Goal: Transaction & Acquisition: Purchase product/service

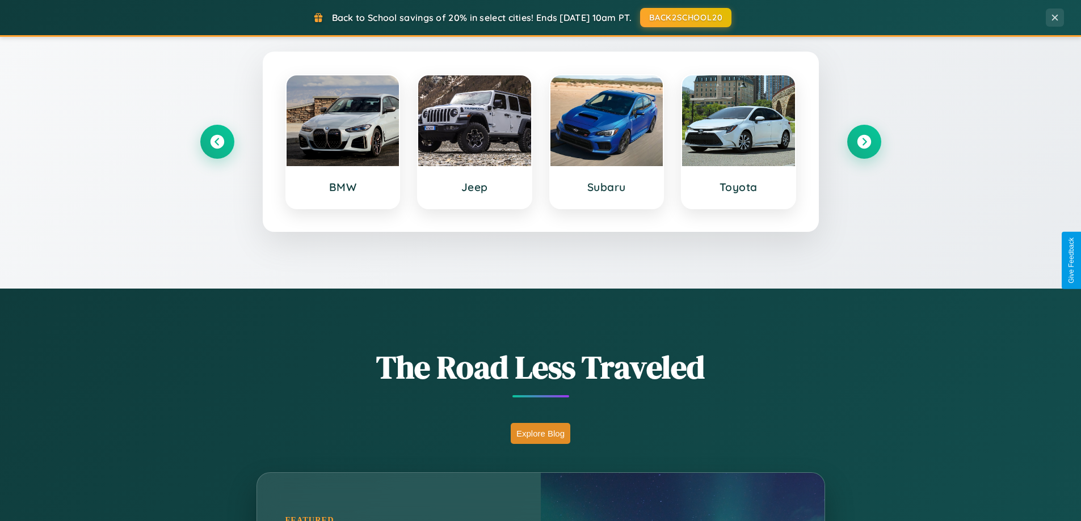
scroll to position [781, 0]
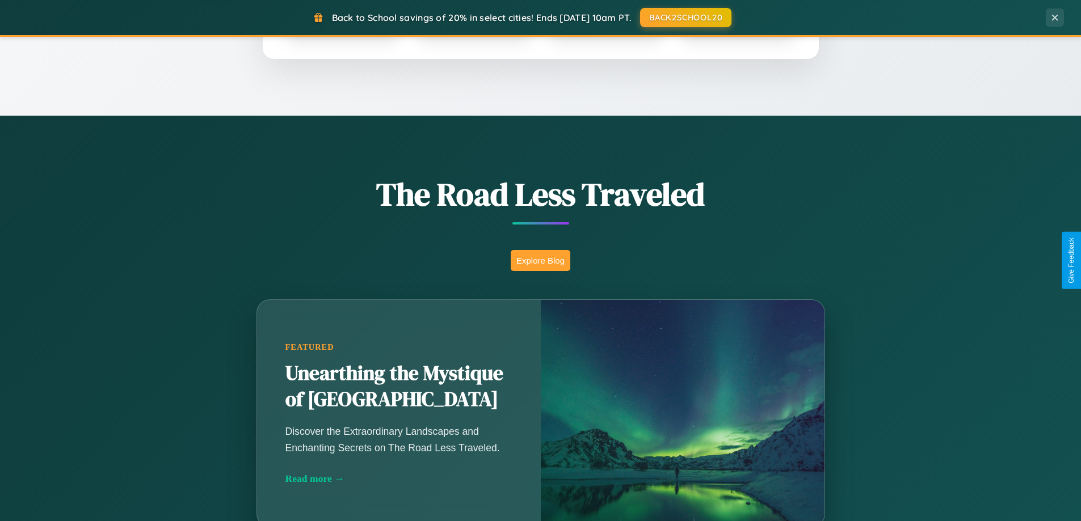
click at [540, 260] on button "Explore Blog" at bounding box center [541, 260] width 60 height 21
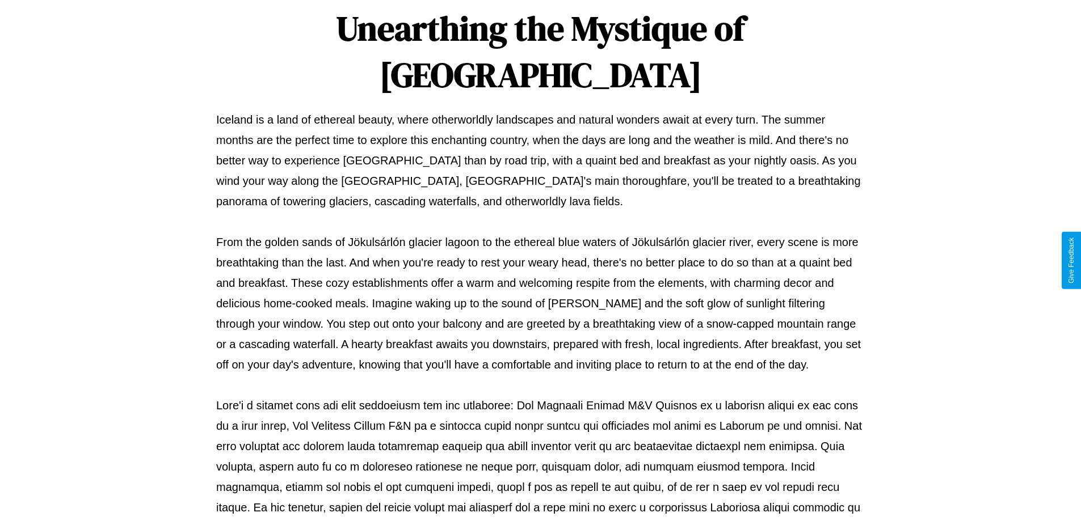
scroll to position [367, 0]
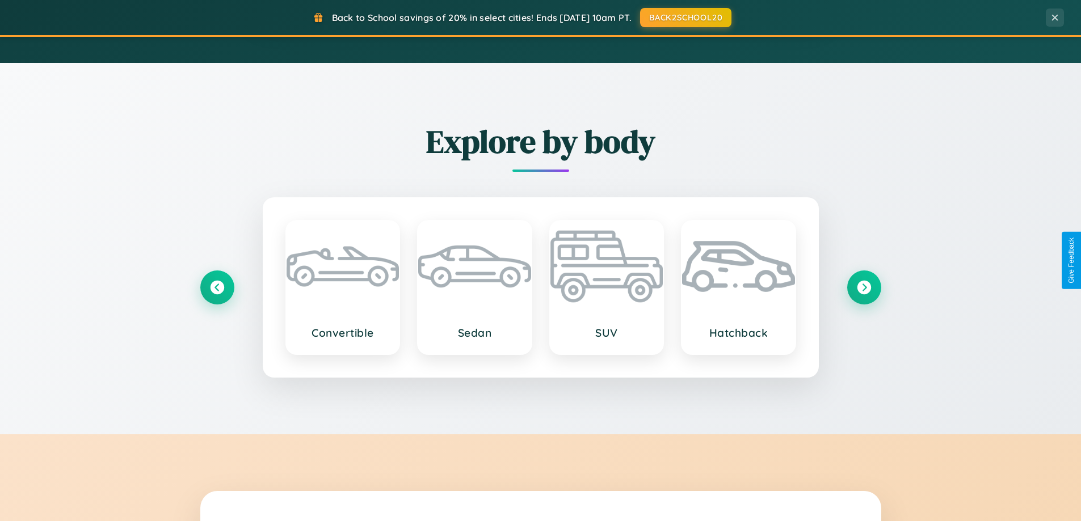
scroll to position [781, 0]
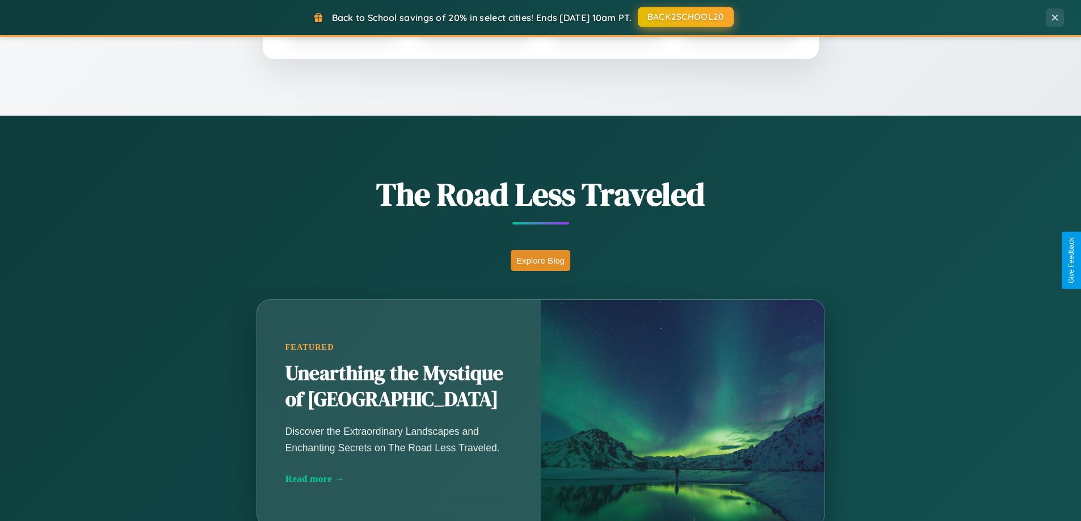
click at [685, 17] on button "BACK2SCHOOL20" at bounding box center [686, 17] width 96 height 20
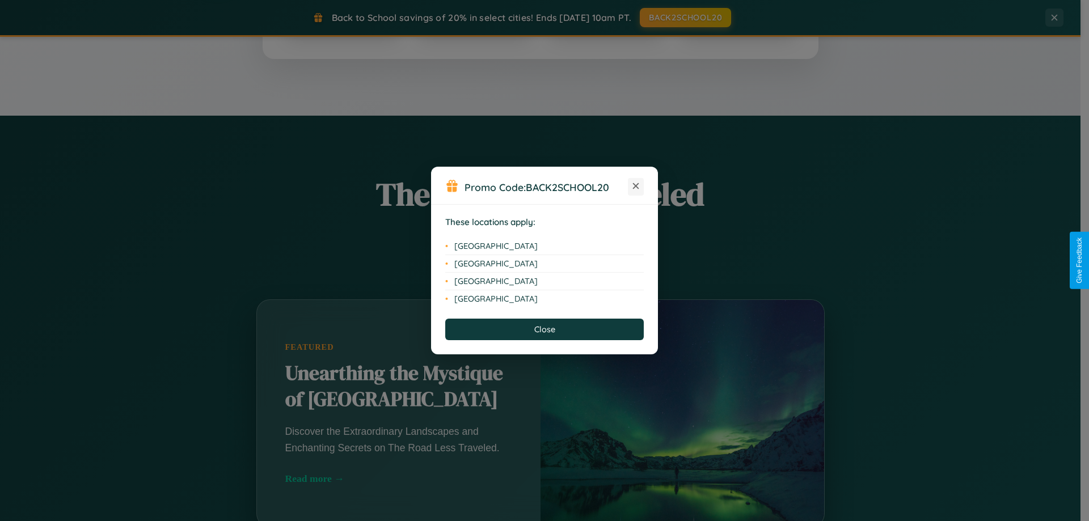
click at [636, 187] on icon at bounding box center [636, 186] width 6 height 6
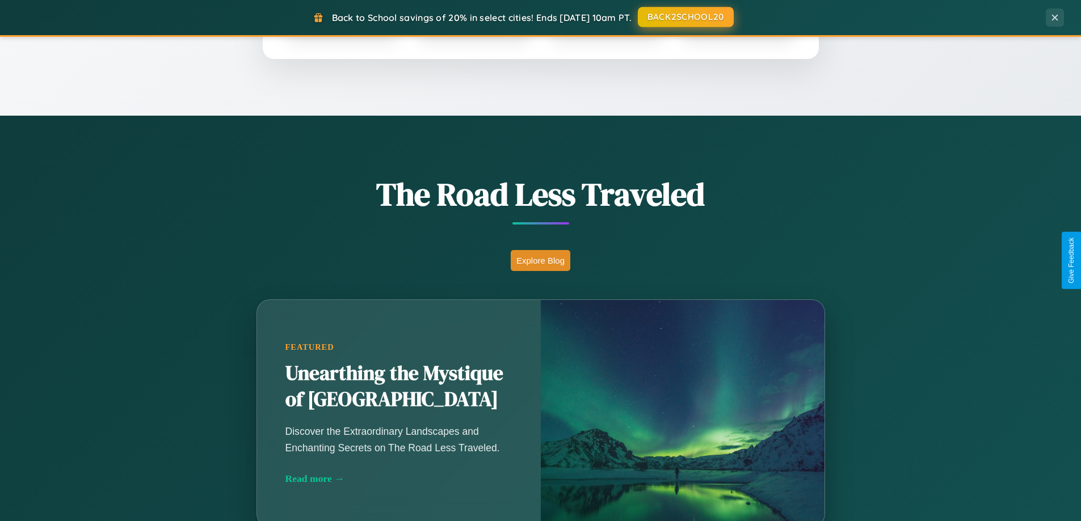
click at [685, 18] on button "BACK2SCHOOL20" at bounding box center [686, 17] width 96 height 20
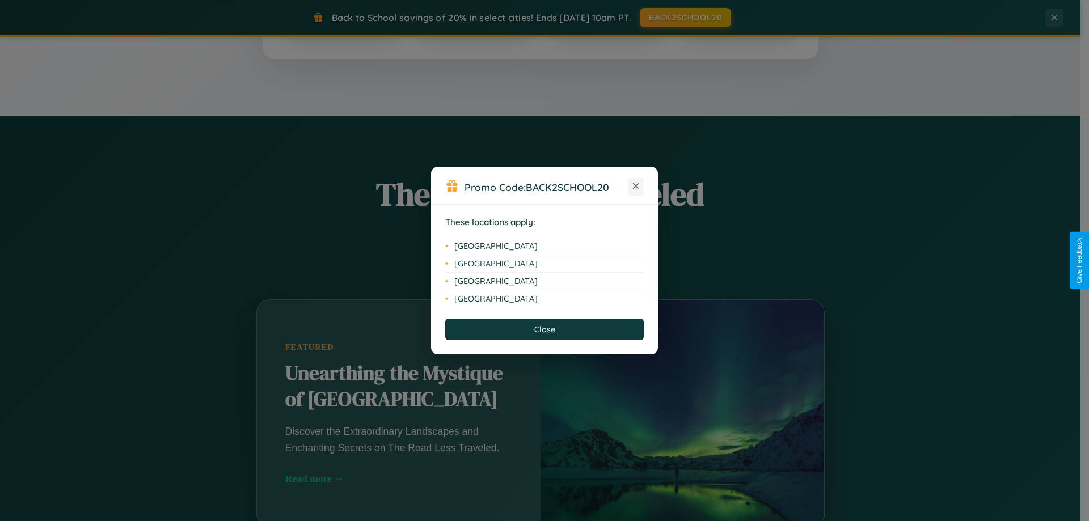
click at [636, 187] on icon at bounding box center [636, 186] width 6 height 6
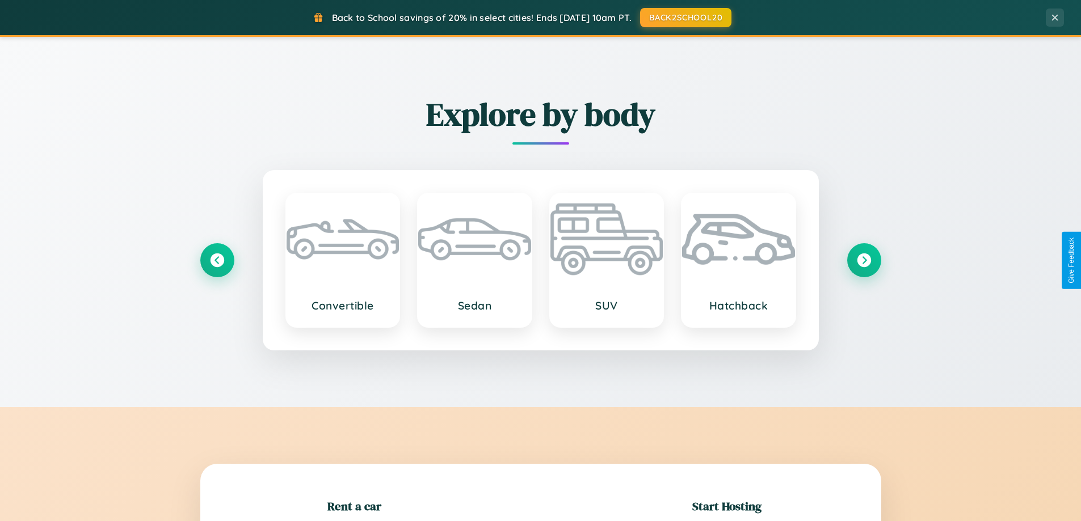
scroll to position [245, 0]
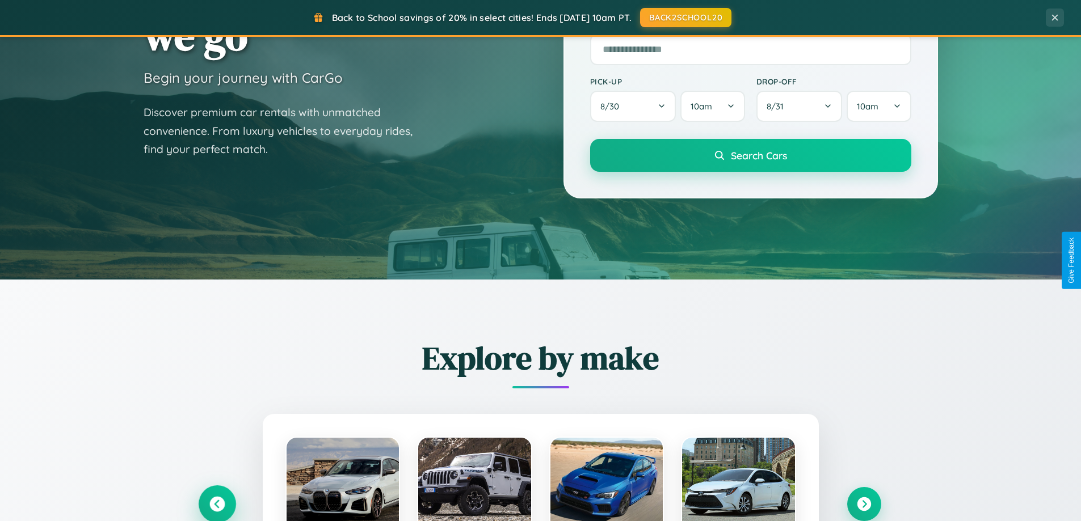
click at [217, 504] on icon at bounding box center [216, 504] width 15 height 15
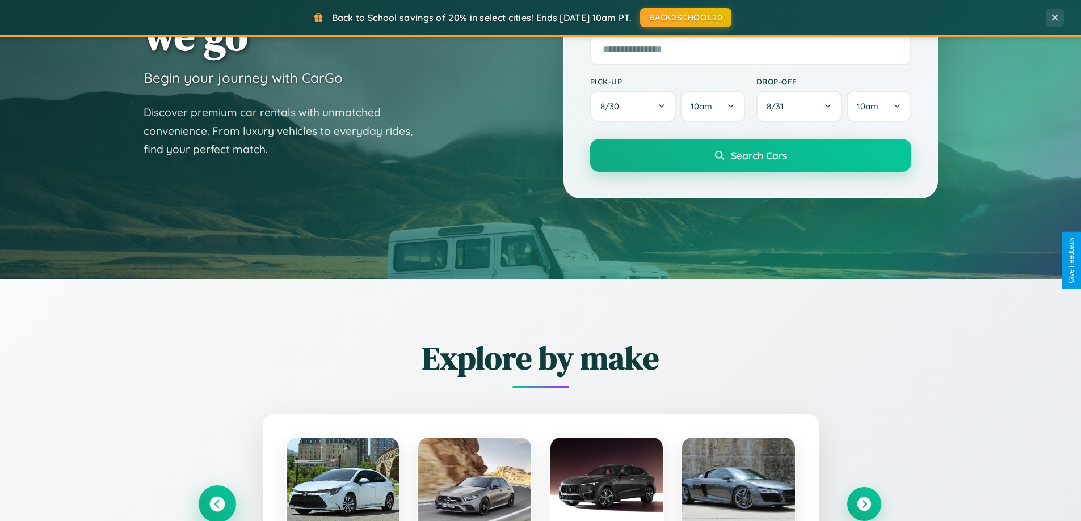
click at [217, 503] on icon at bounding box center [217, 504] width 19 height 19
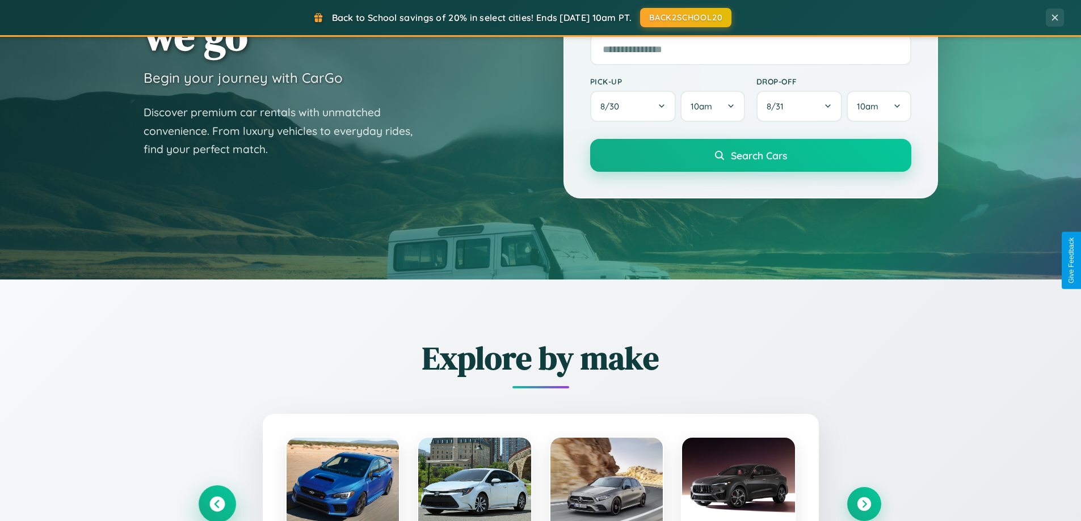
scroll to position [33, 0]
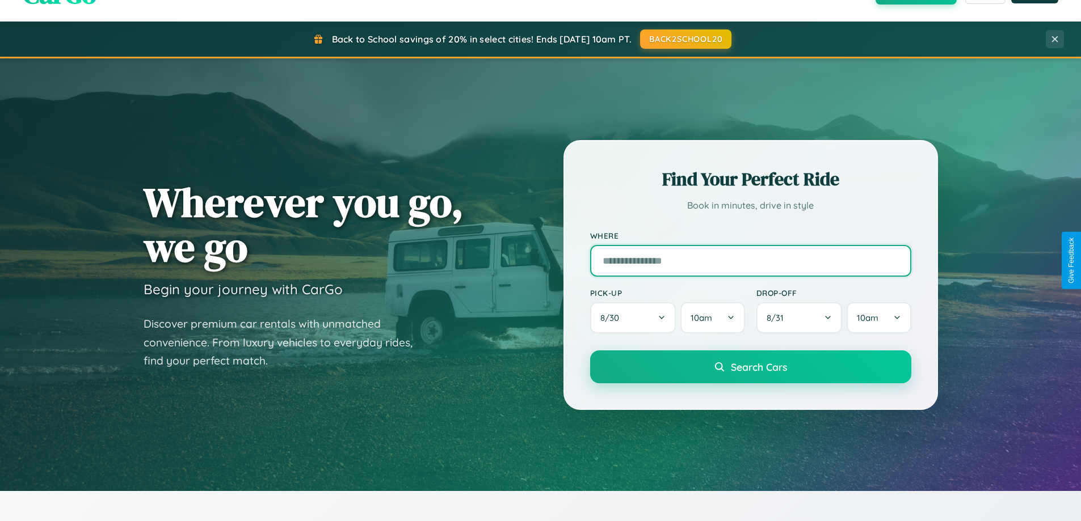
click at [750, 260] on input "text" at bounding box center [750, 261] width 321 height 32
type input "**********"
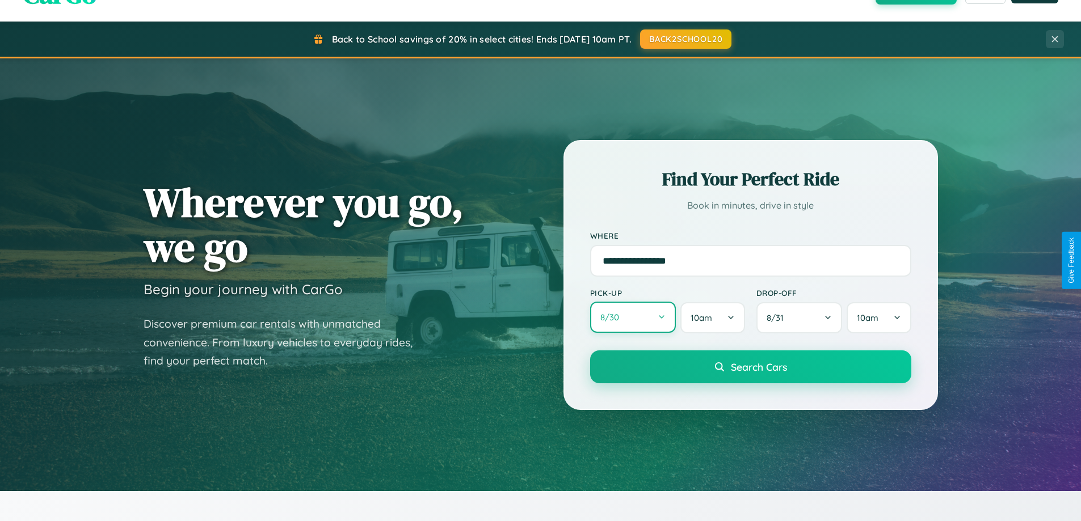
click at [633, 318] on button "8 / 30" at bounding box center [633, 317] width 86 height 31
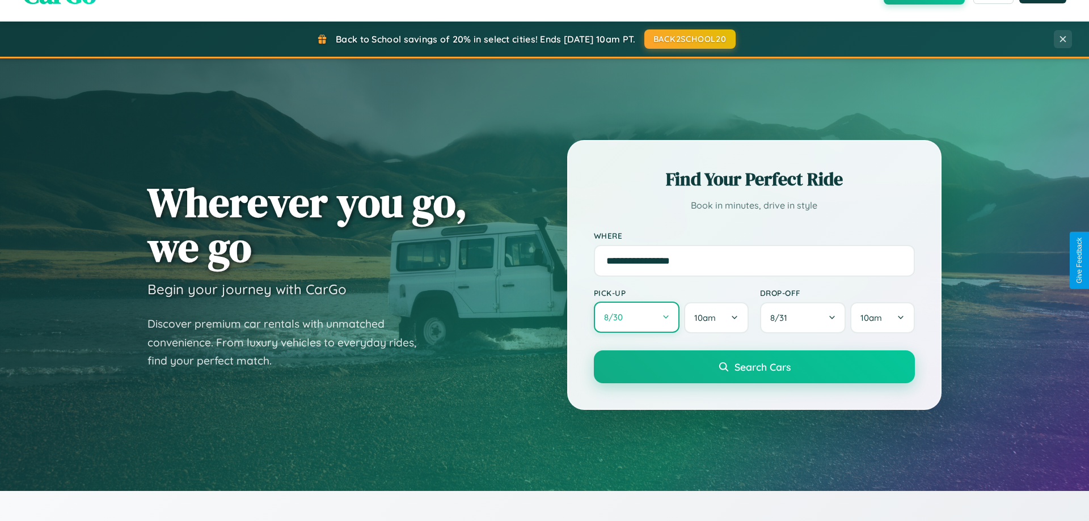
select select "*"
select select "****"
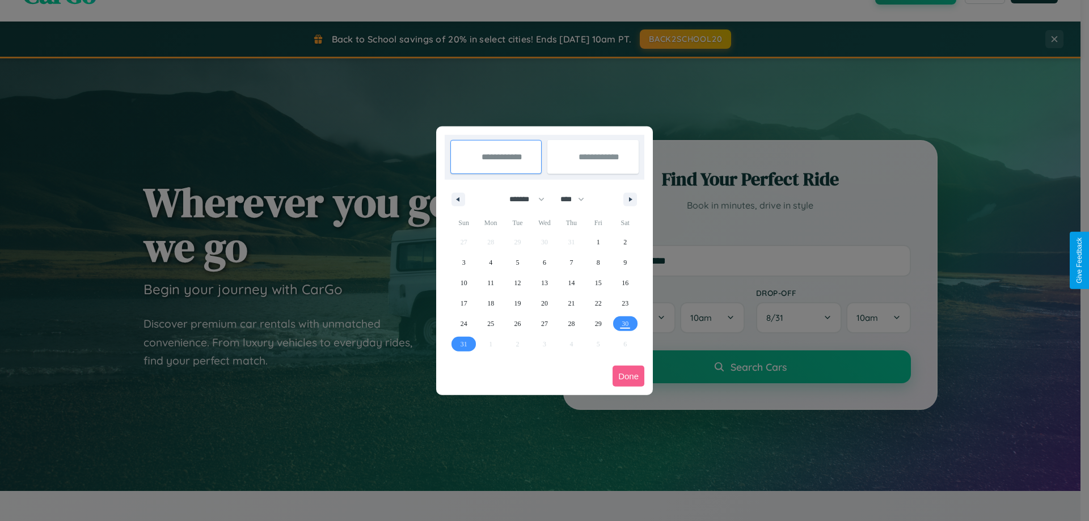
drag, startPoint x: 522, startPoint y: 199, endPoint x: 545, endPoint y: 228, distance: 36.3
click at [522, 199] on select "******* ******** ***** ***** *** **** **** ****** ********* ******* ******** **…" at bounding box center [525, 199] width 48 height 19
select select "*"
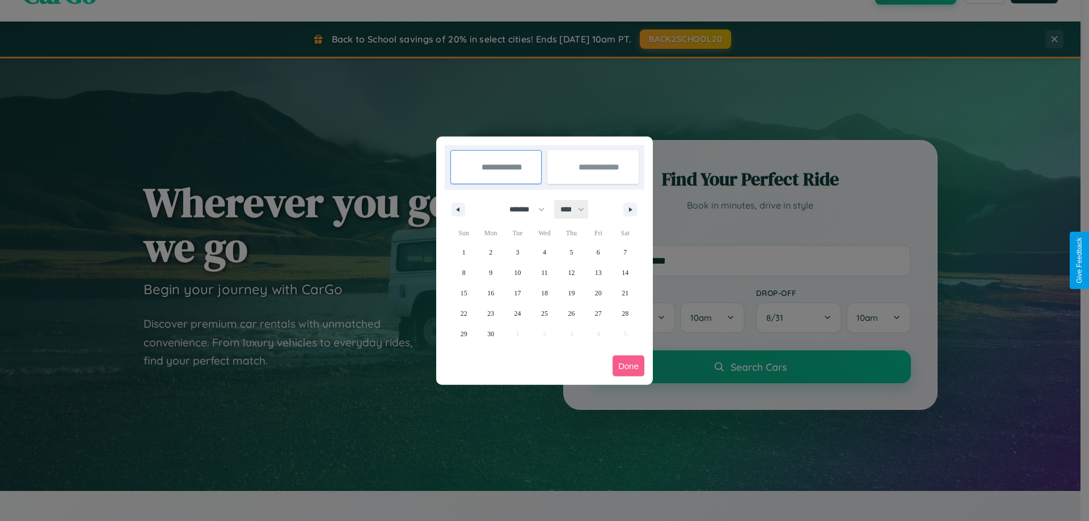
drag, startPoint x: 578, startPoint y: 209, endPoint x: 545, endPoint y: 228, distance: 37.6
click at [578, 209] on select "**** **** **** **** **** **** **** **** **** **** **** **** **** **** **** ****…" at bounding box center [572, 209] width 34 height 19
select select "****"
click at [517, 334] on span "30" at bounding box center [518, 334] width 7 height 20
type input "**********"
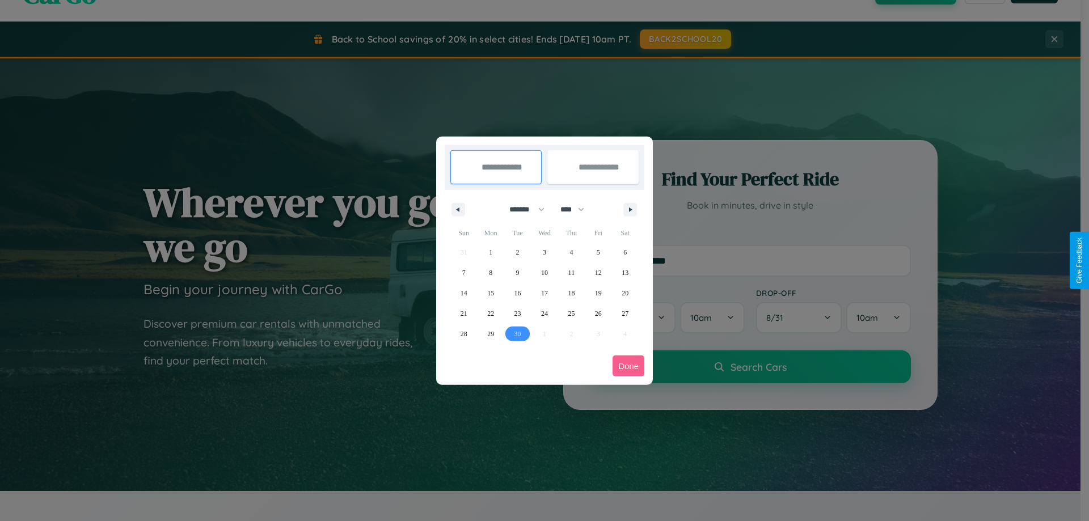
type input "**********"
click at [630, 209] on icon "button" at bounding box center [633, 210] width 6 height 5
select select "*"
click at [544, 252] on span "1" at bounding box center [544, 252] width 3 height 20
type input "**********"
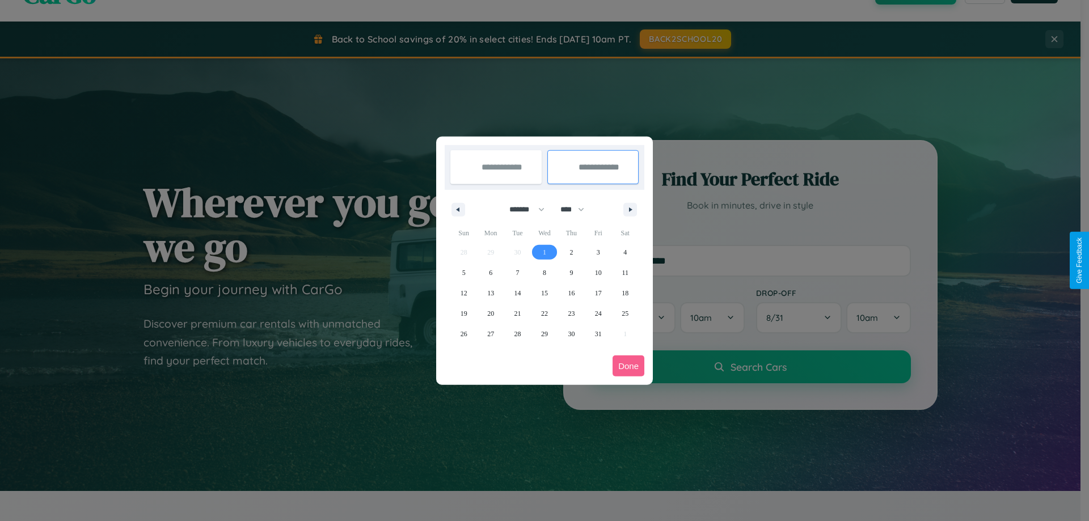
select select "*"
click at [629, 366] on button "Done" at bounding box center [629, 366] width 32 height 21
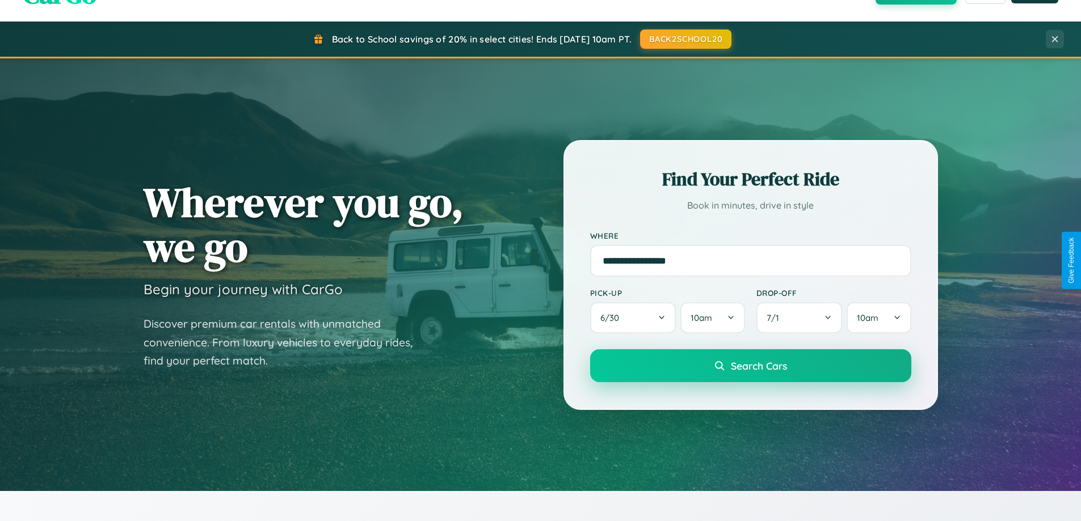
click at [750, 366] on span "Search Cars" at bounding box center [759, 366] width 56 height 12
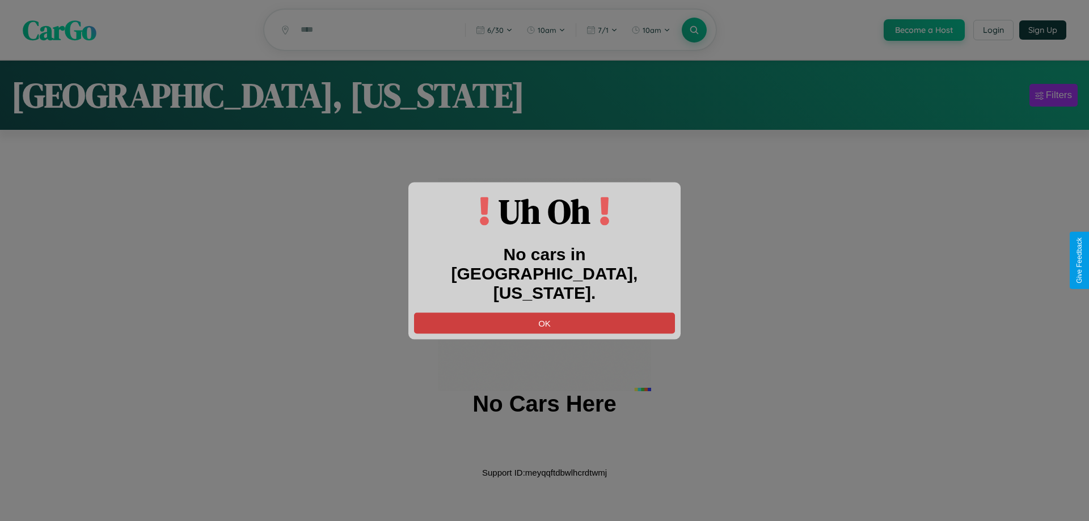
click at [545, 313] on button "OK" at bounding box center [544, 323] width 261 height 21
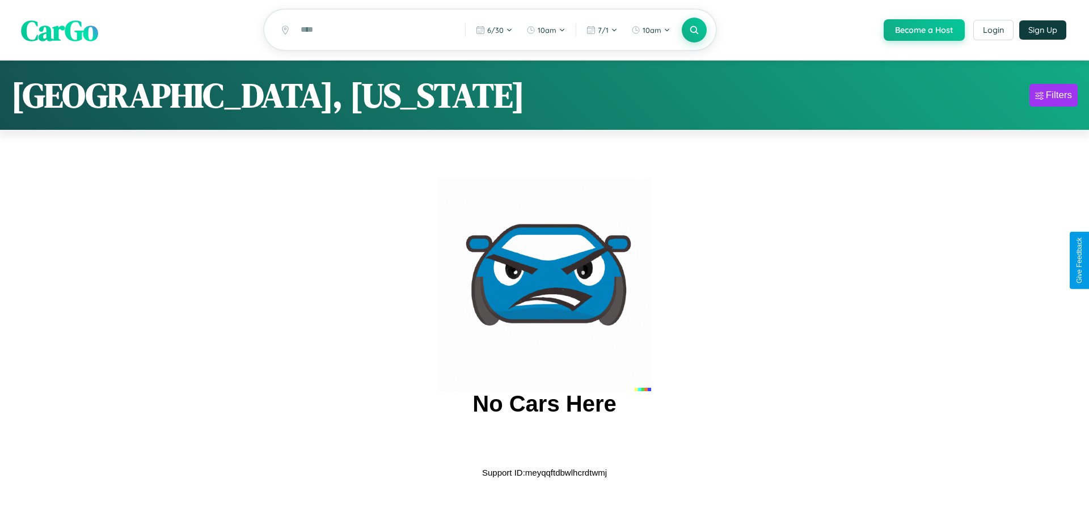
click at [60, 31] on span "CarGo" at bounding box center [59, 29] width 77 height 39
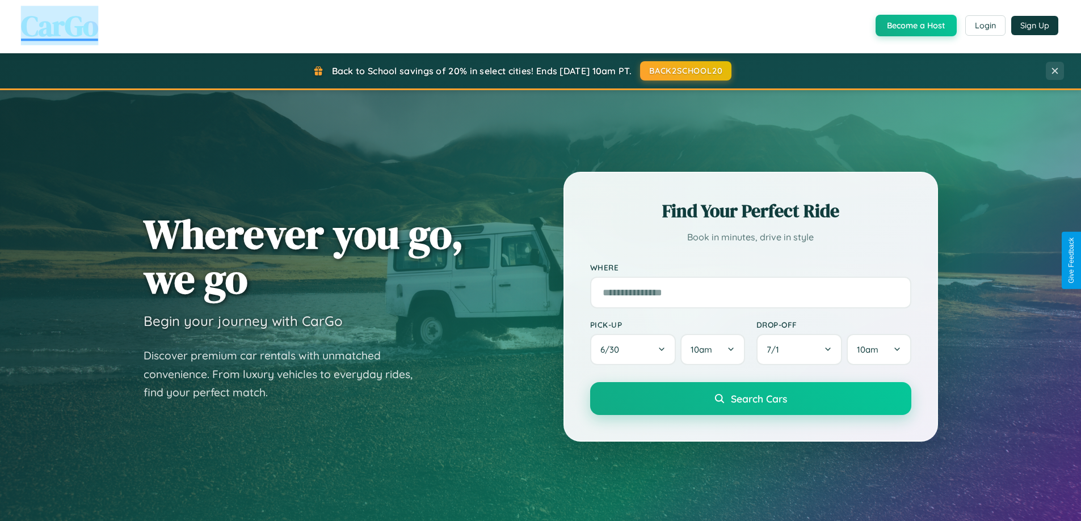
scroll to position [1823, 0]
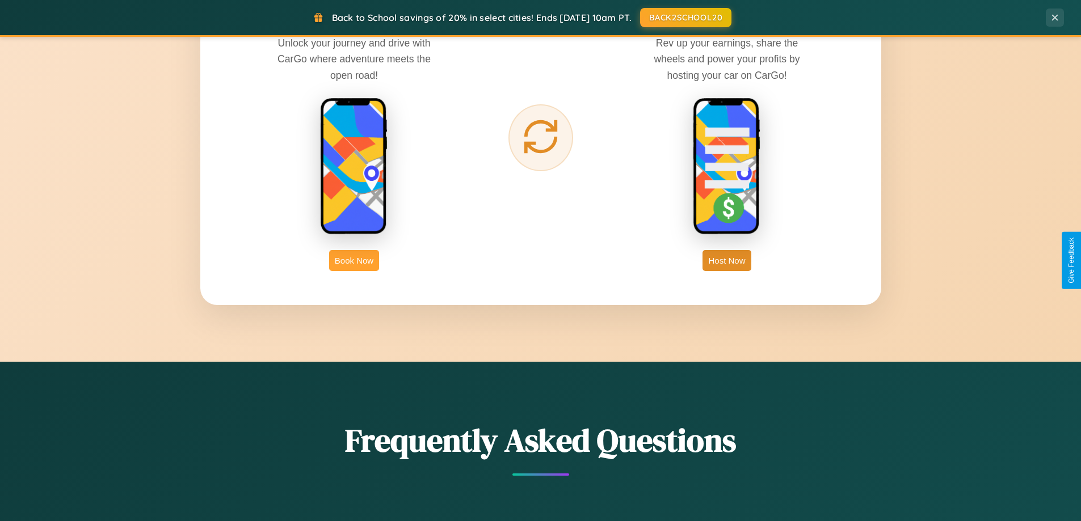
click at [354, 260] on button "Book Now" at bounding box center [354, 260] width 50 height 21
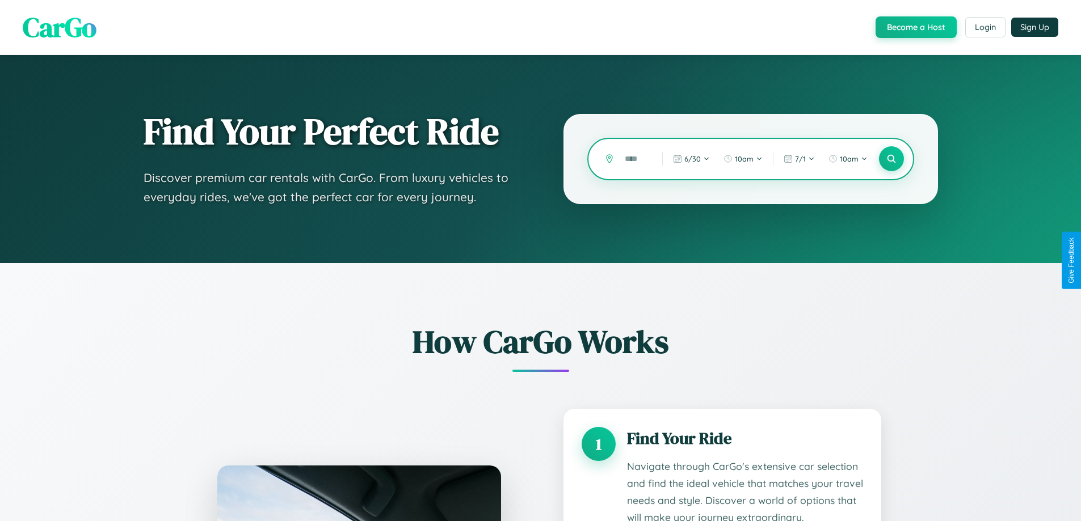
click at [635, 159] on input "text" at bounding box center [635, 159] width 32 height 20
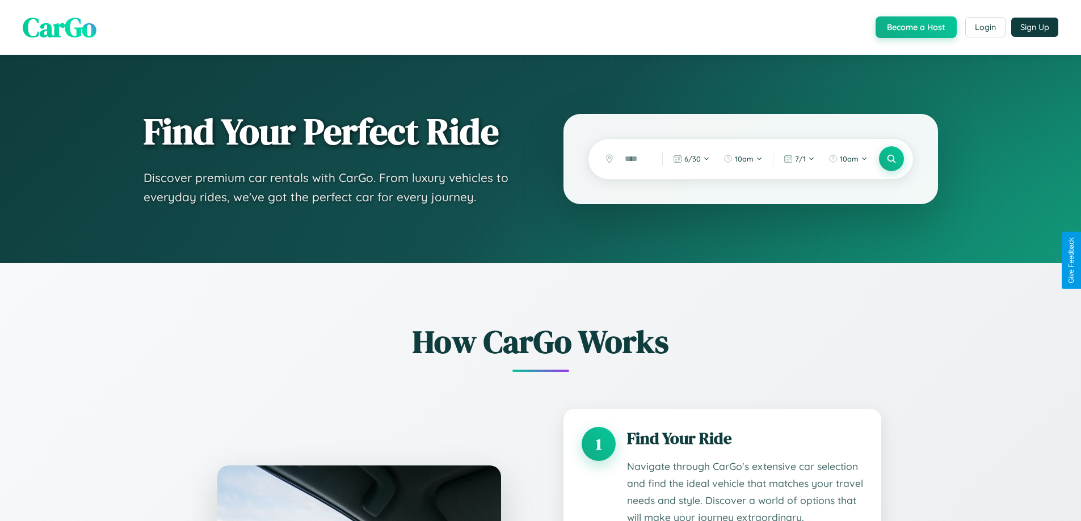
scroll to position [1841, 0]
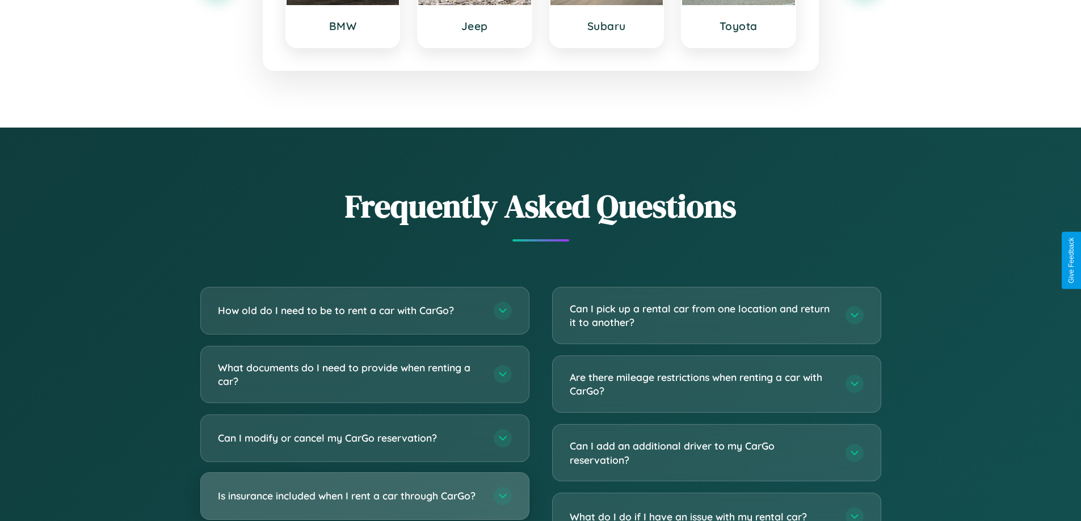
click at [364, 496] on h3 "Is insurance included when I rent a car through CarGo?" at bounding box center [350, 496] width 264 height 14
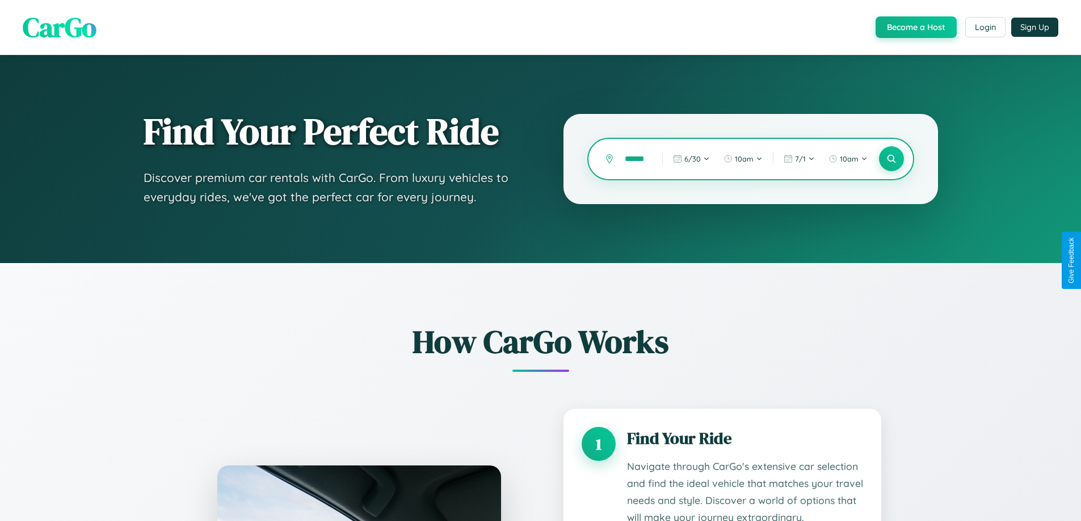
scroll to position [0, 2]
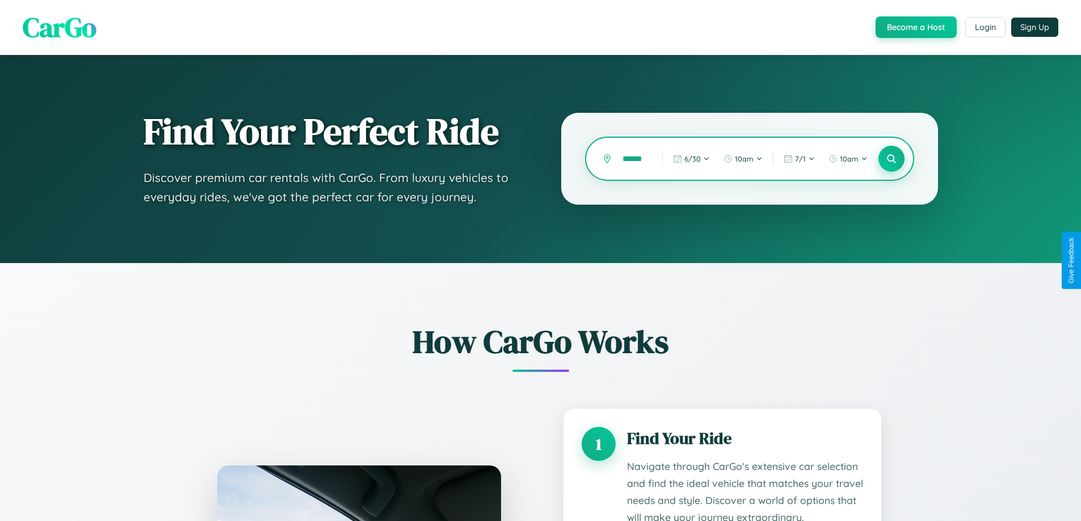
type input "******"
click at [891, 159] on icon at bounding box center [891, 159] width 11 height 11
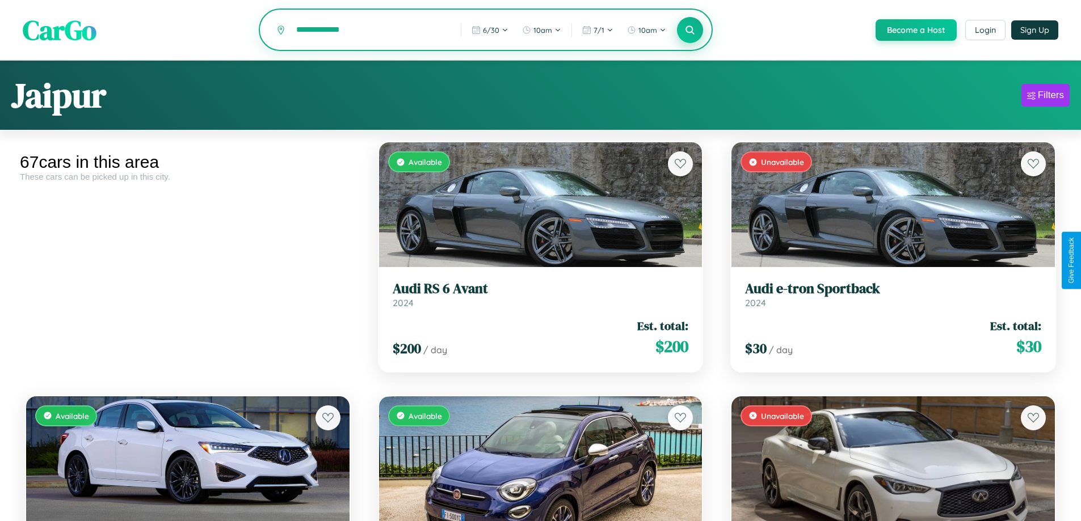
type input "**********"
click at [689, 31] on icon at bounding box center [690, 29] width 11 height 11
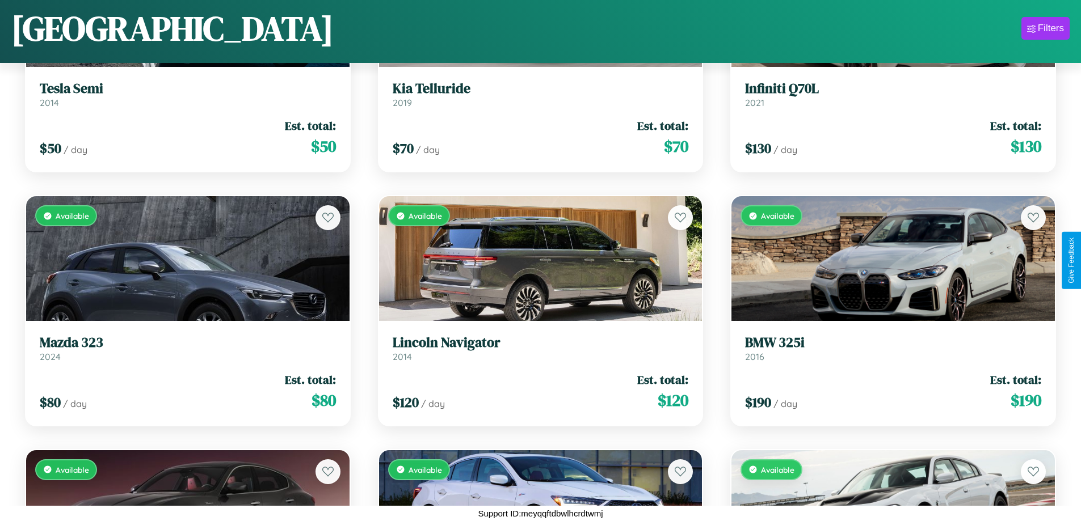
scroll to position [4987, 0]
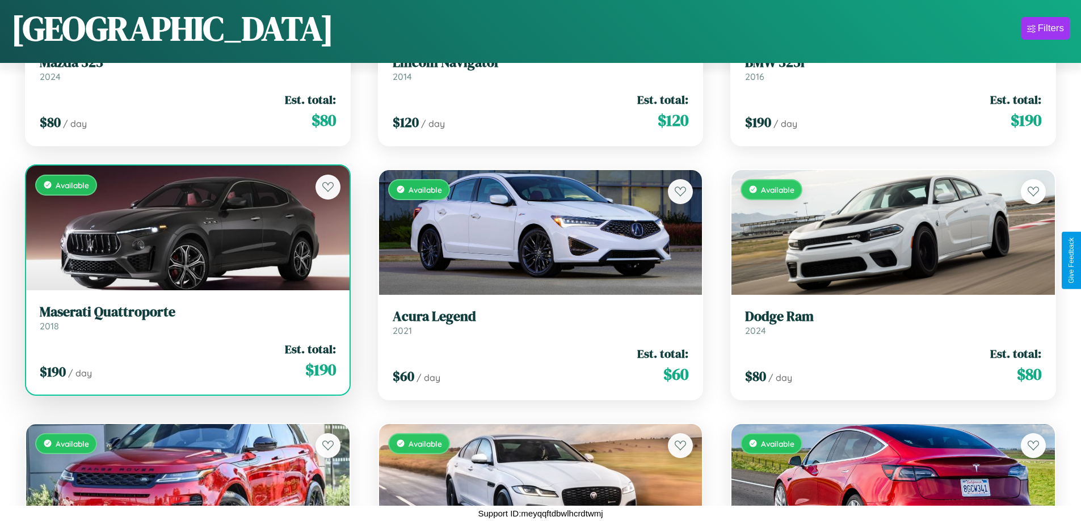
click at [186, 320] on link "Maserati Quattroporte 2018" at bounding box center [188, 318] width 296 height 28
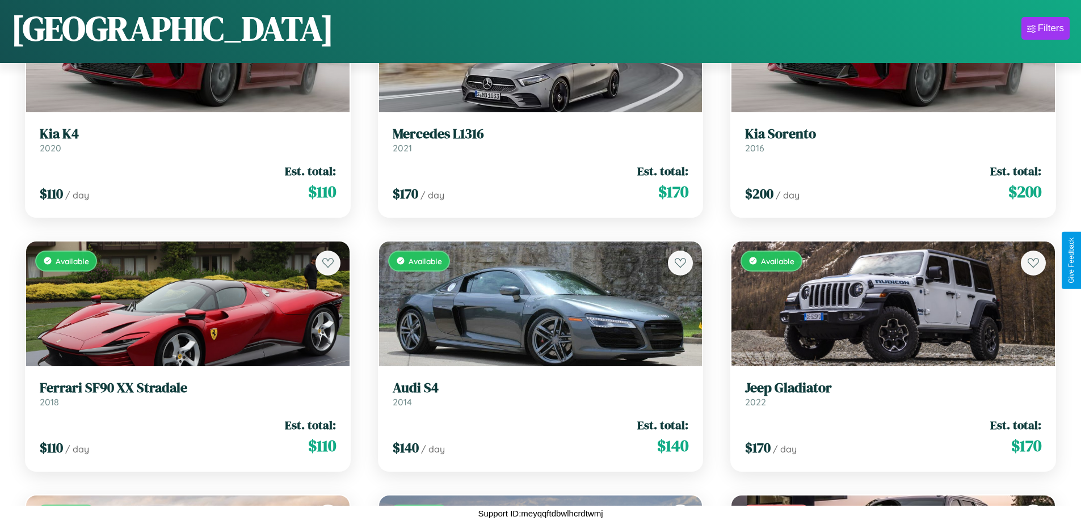
scroll to position [6257, 0]
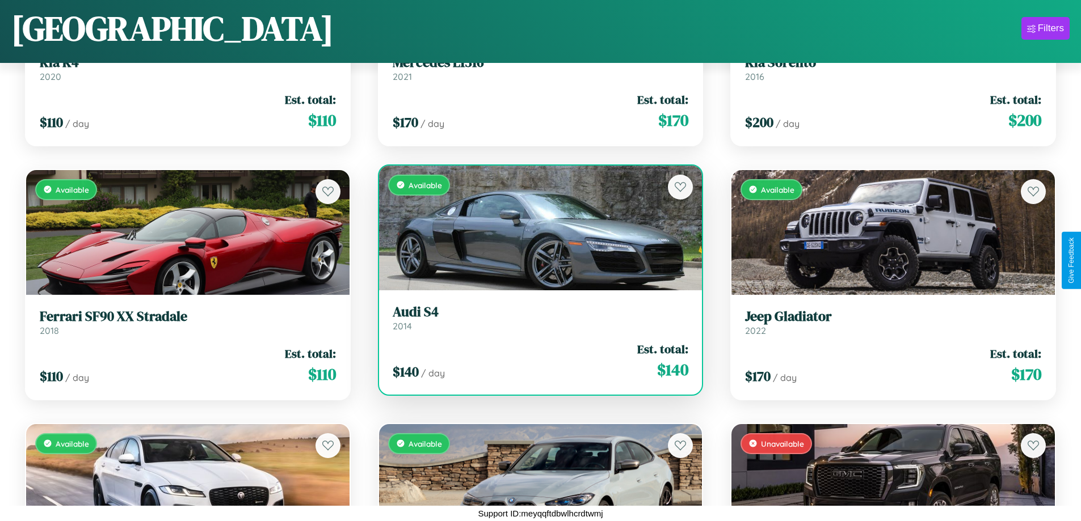
click at [536, 318] on h3 "Audi S4" at bounding box center [541, 312] width 296 height 16
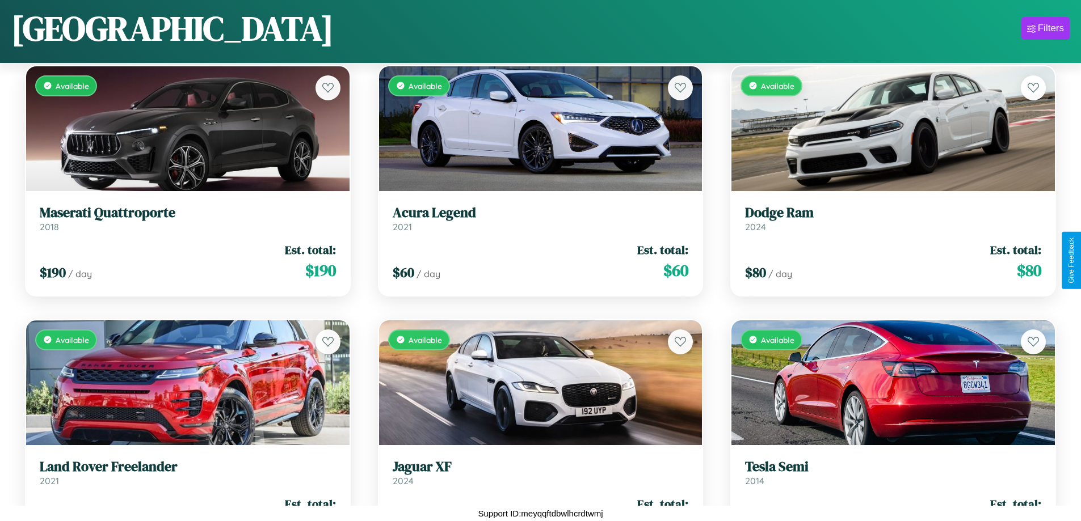
scroll to position [414, 0]
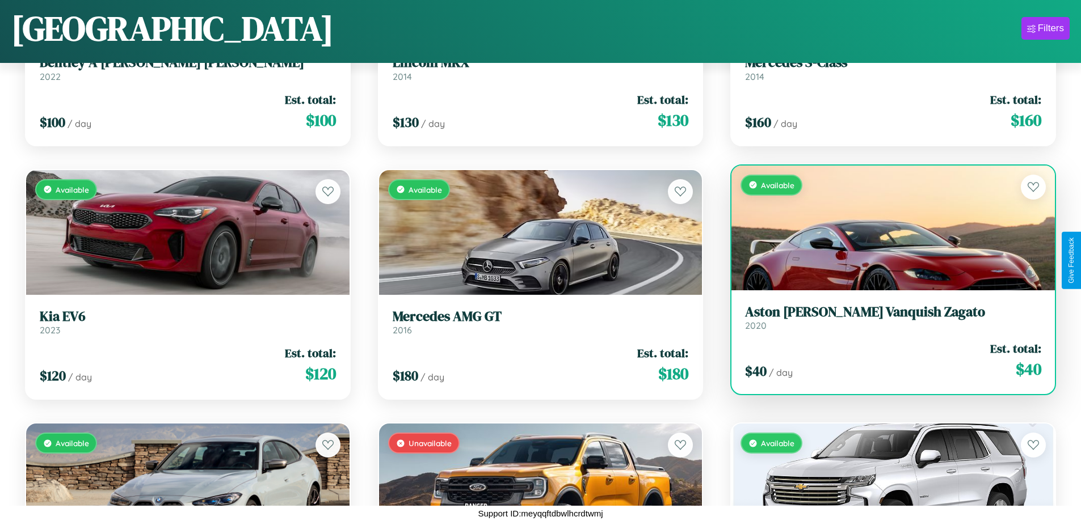
click at [886, 322] on link "Aston [PERSON_NAME] Vanquish Zagato 2020" at bounding box center [893, 318] width 296 height 28
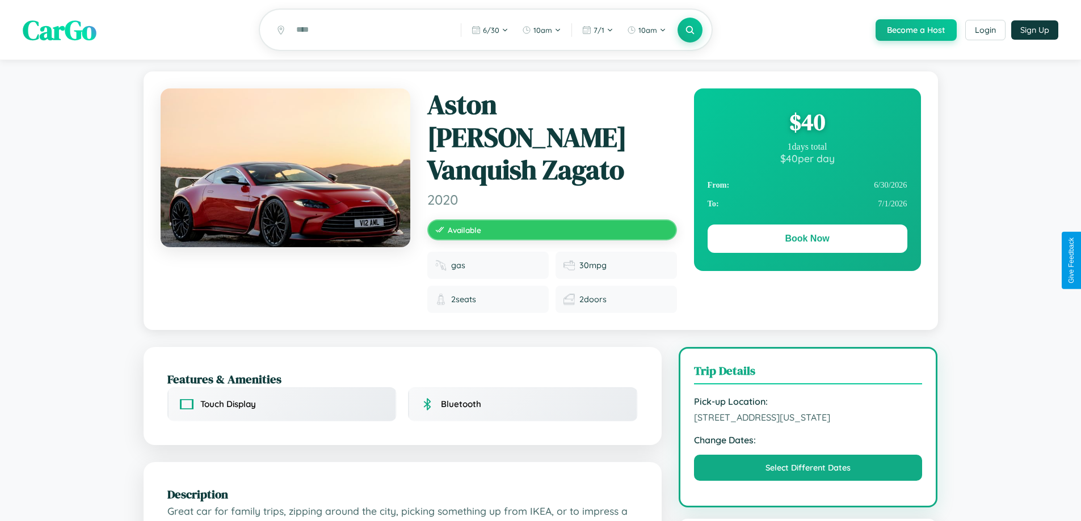
click at [807, 124] on div "$ 40" at bounding box center [808, 122] width 200 height 31
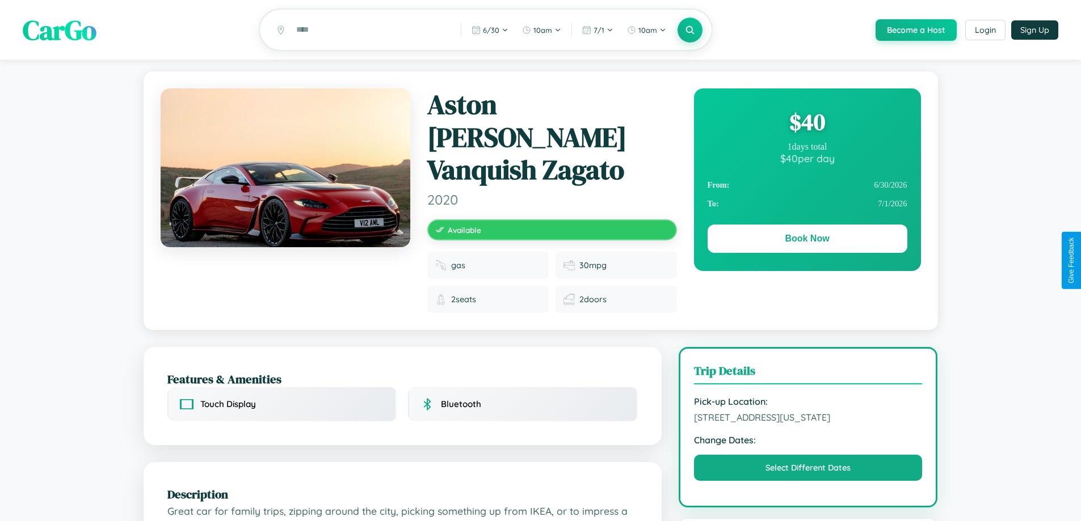
click at [807, 124] on div "$ 40" at bounding box center [808, 122] width 200 height 31
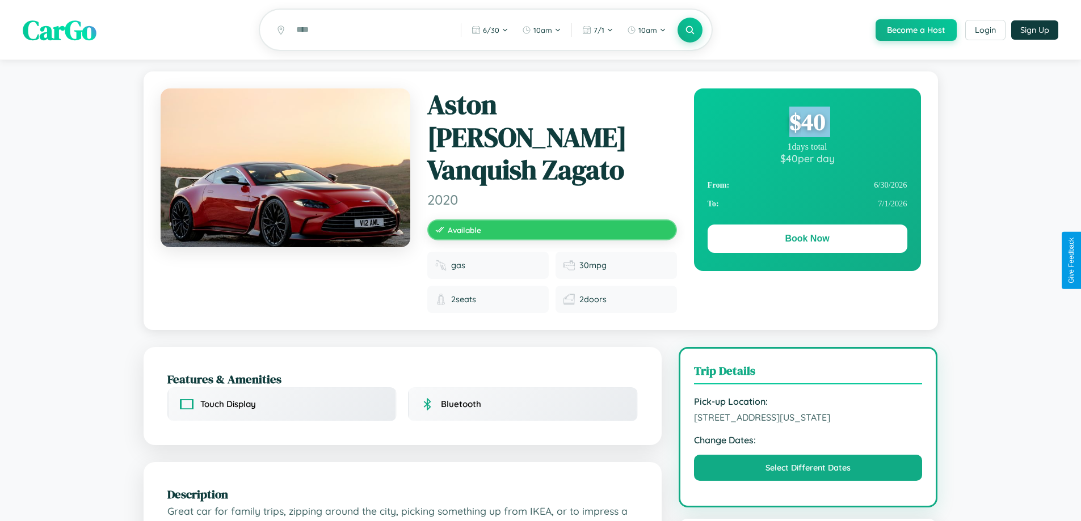
click at [807, 124] on div "$ 40" at bounding box center [808, 122] width 200 height 31
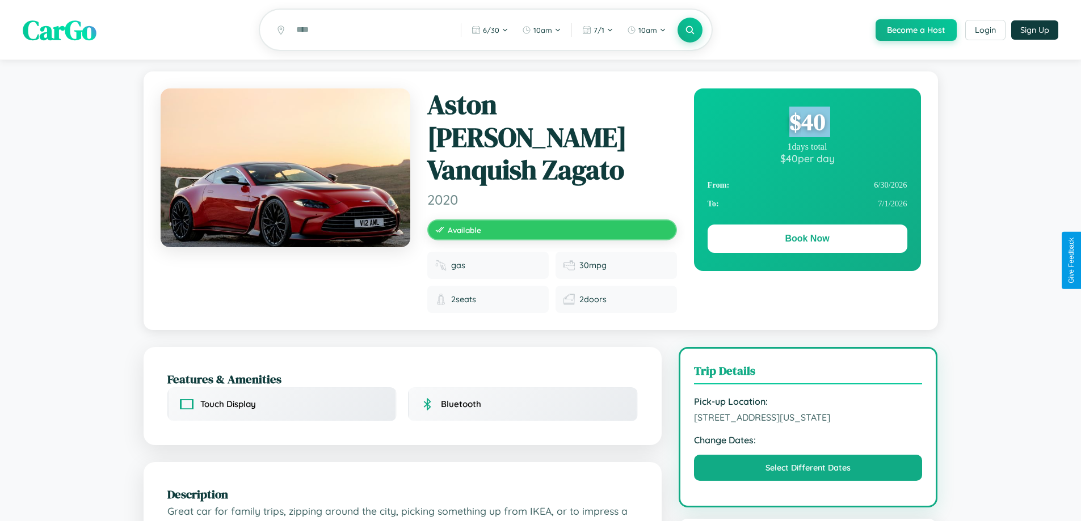
click at [807, 124] on div "$ 40" at bounding box center [808, 122] width 200 height 31
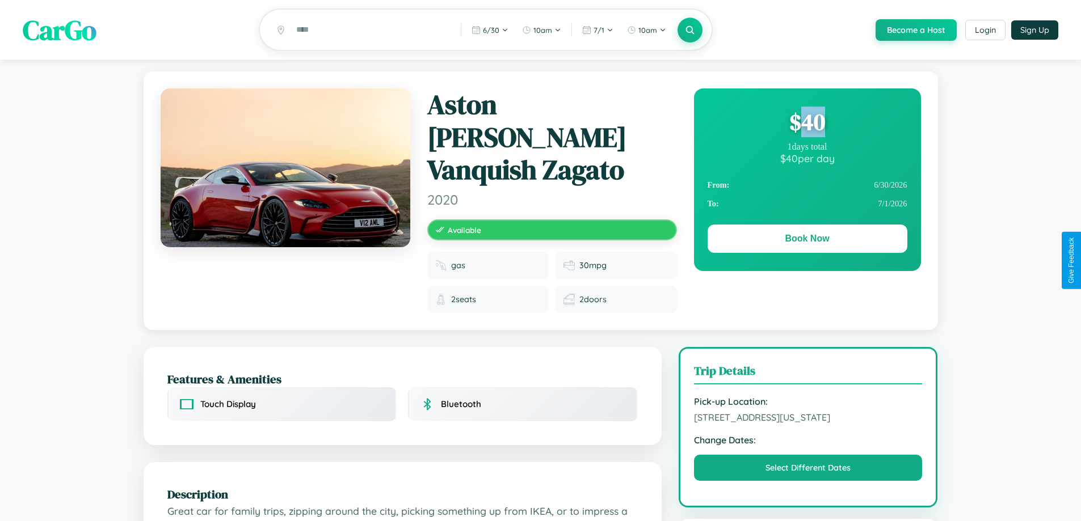
click at [807, 124] on div "$ 40" at bounding box center [808, 122] width 200 height 31
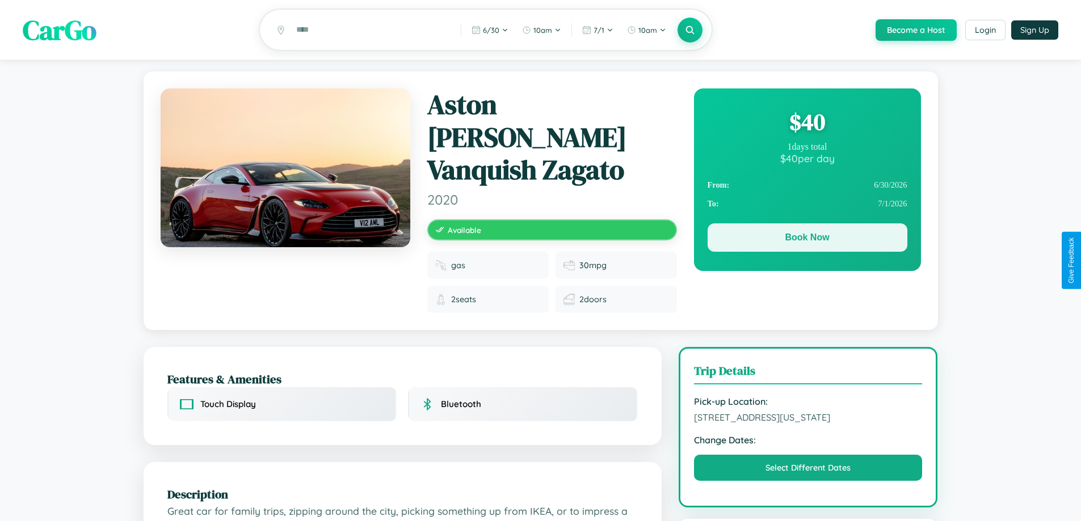
click at [807, 239] on button "Book Now" at bounding box center [808, 238] width 200 height 28
